Goal: Task Accomplishment & Management: Manage account settings

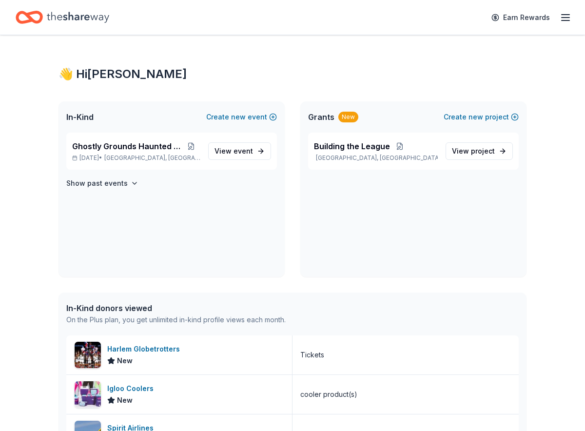
click at [562, 18] on icon "button" at bounding box center [566, 18] width 12 height 12
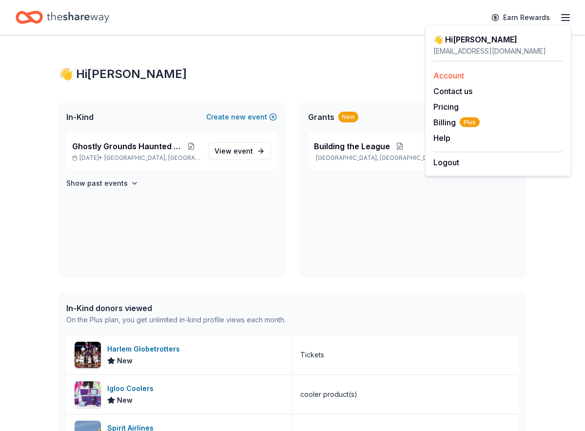
click at [459, 80] on link "Account" at bounding box center [449, 76] width 31 height 10
click at [448, 74] on link "Account" at bounding box center [449, 76] width 31 height 10
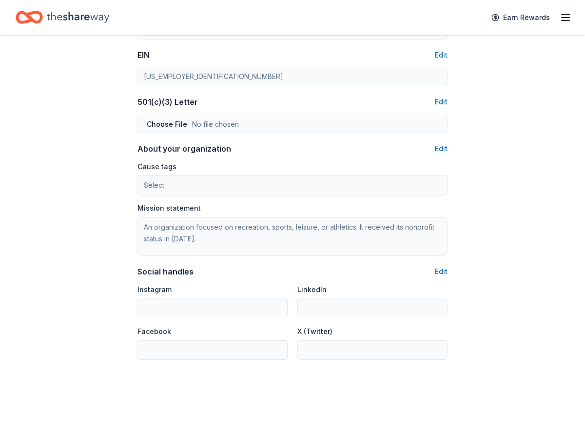
scroll to position [484, 0]
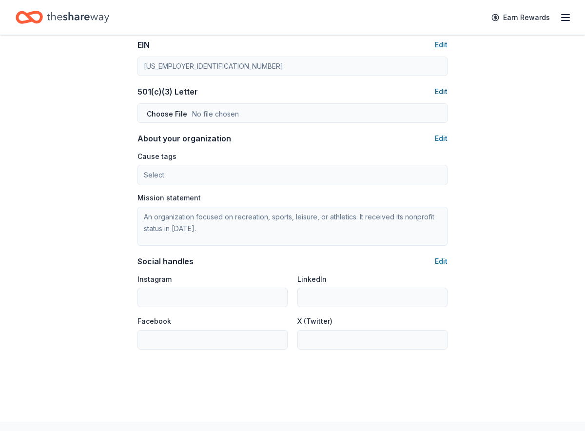
click at [442, 91] on button "Edit" at bounding box center [441, 92] width 13 height 12
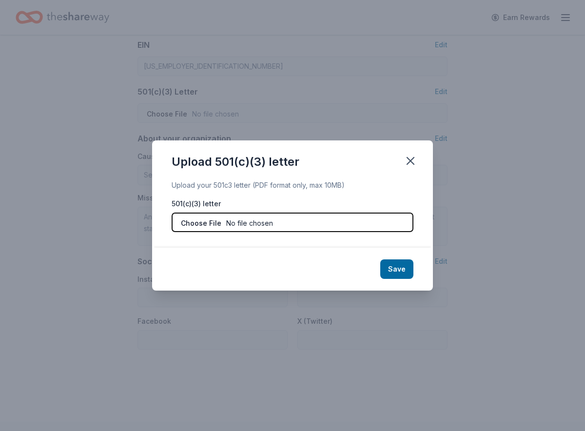
click at [238, 215] on input "file" at bounding box center [293, 223] width 242 height 20
type input "C:\fakepath\LV 501c3 STATUS.pdf"
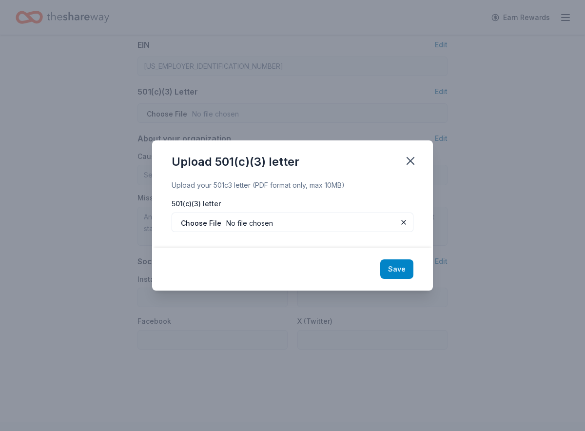
click at [400, 272] on button "Save" at bounding box center [397, 270] width 33 height 20
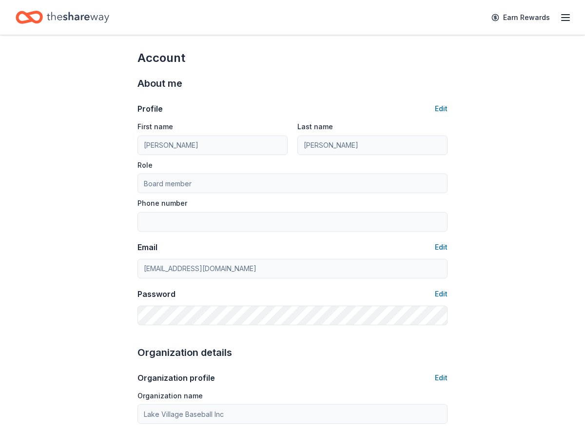
scroll to position [0, 0]
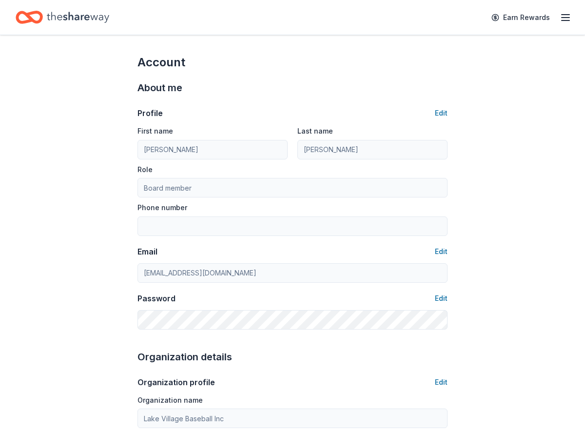
click at [564, 16] on icon "button" at bounding box center [566, 18] width 12 height 12
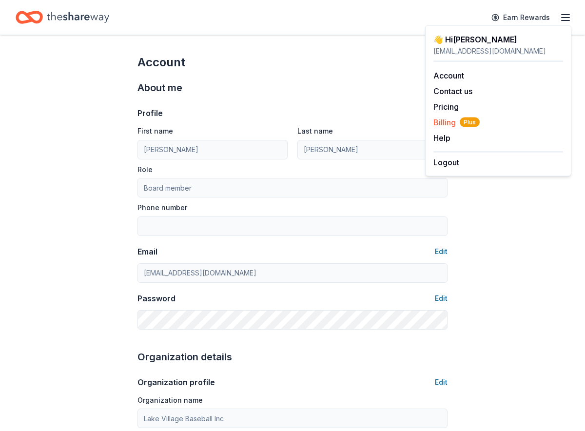
click at [445, 122] on span "Billing Plus" at bounding box center [457, 123] width 46 height 12
